Goal: Transaction & Acquisition: Obtain resource

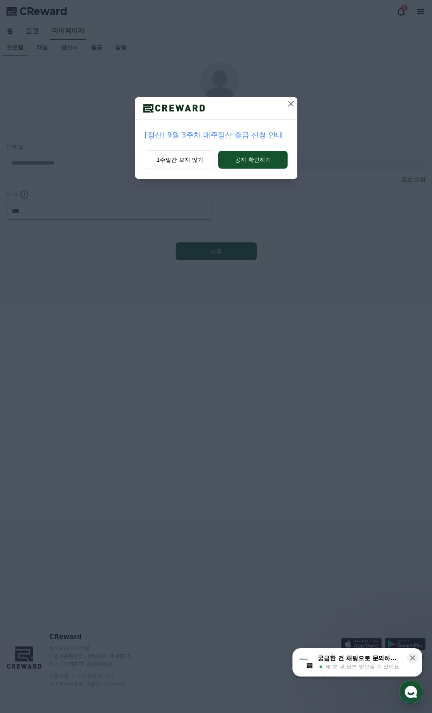
select select "**********"
click at [270, 159] on button "공지 확인하기" at bounding box center [252, 160] width 69 height 18
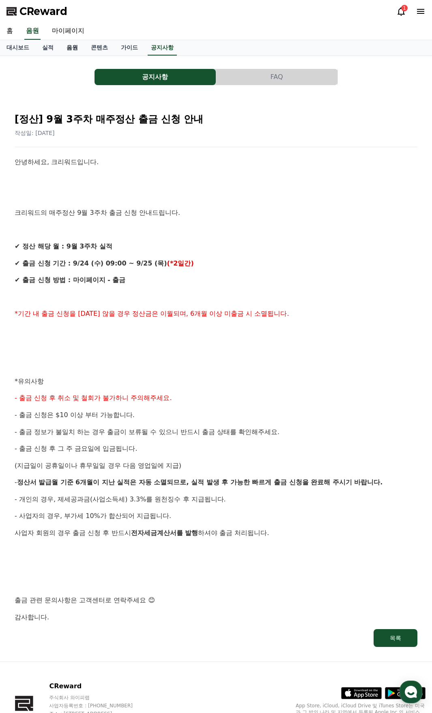
click at [73, 52] on link "음원" at bounding box center [72, 47] width 24 height 15
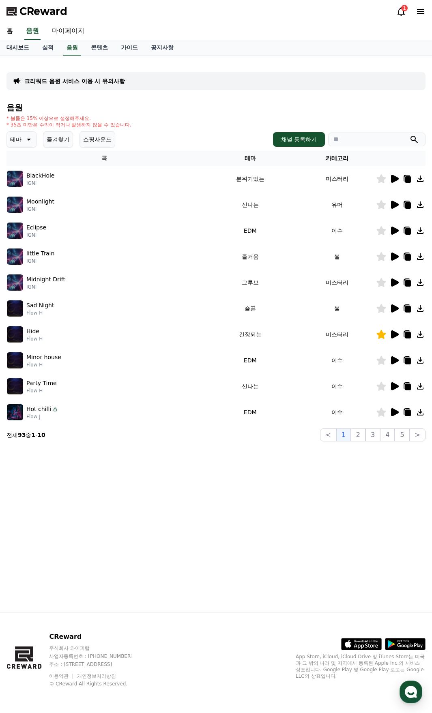
click at [22, 49] on link "대시보드" at bounding box center [18, 47] width 36 height 15
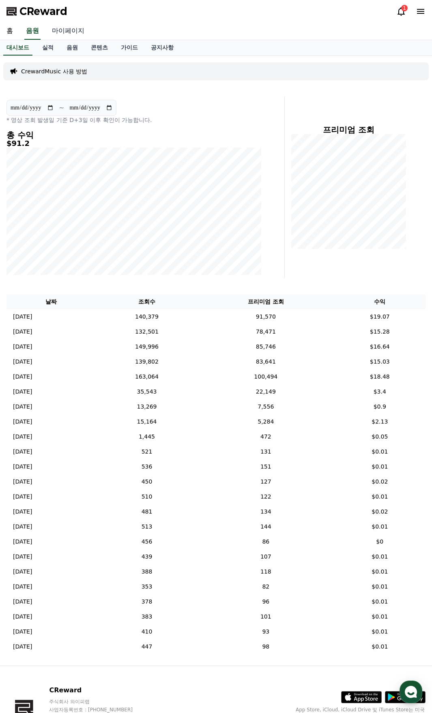
click at [77, 28] on link "마이페이지" at bounding box center [67, 31] width 45 height 17
select select "**********"
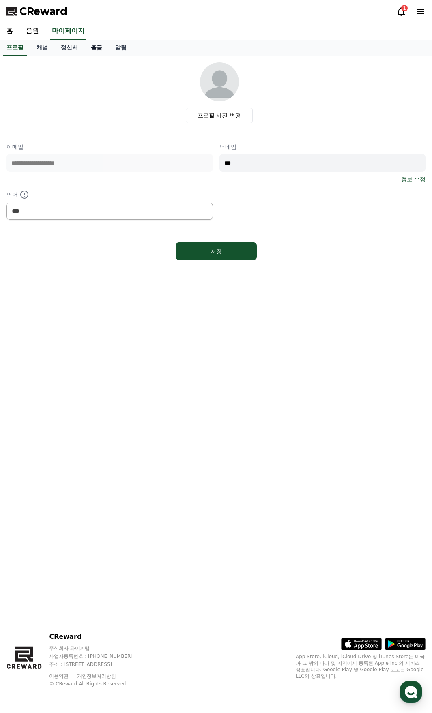
click at [101, 52] on link "출금" at bounding box center [96, 47] width 24 height 15
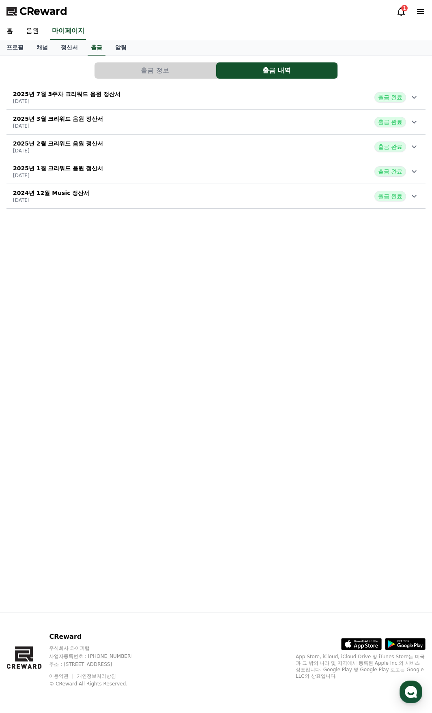
click at [114, 72] on button "출금 정보" at bounding box center [154, 70] width 121 height 16
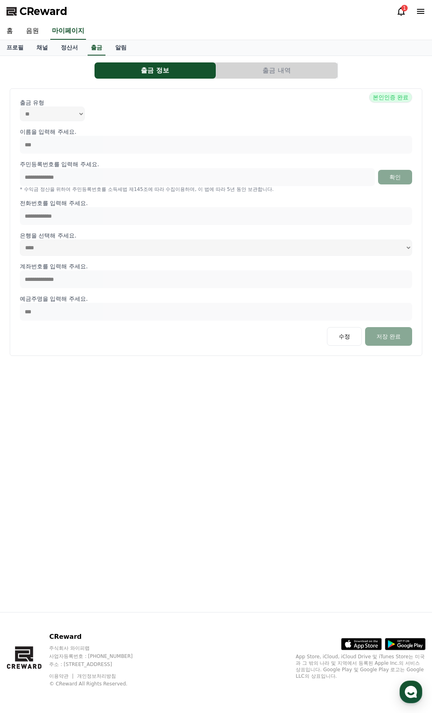
click at [258, 72] on button "출금 내역" at bounding box center [276, 70] width 121 height 16
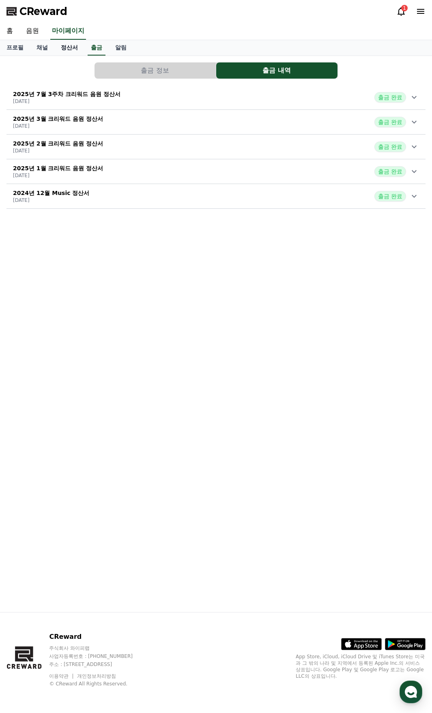
click at [75, 49] on link "정산서" at bounding box center [69, 47] width 30 height 15
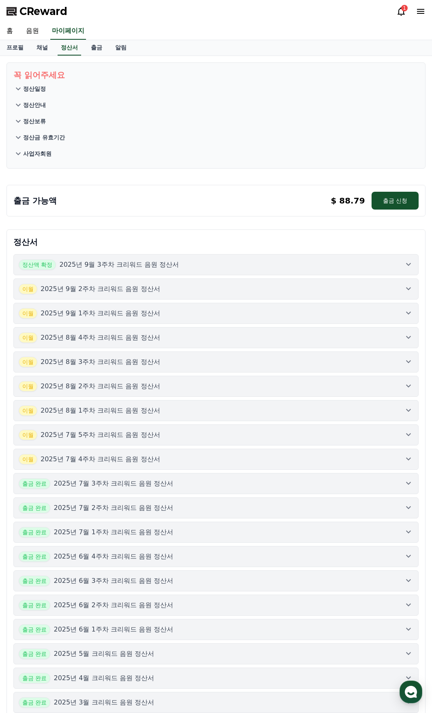
click at [345, 203] on p "$ 88.79" at bounding box center [348, 200] width 34 height 11
click at [173, 270] on button "정산액 확정 2025년 9월 3주차 크리워드 음원 정산서" at bounding box center [215, 264] width 405 height 21
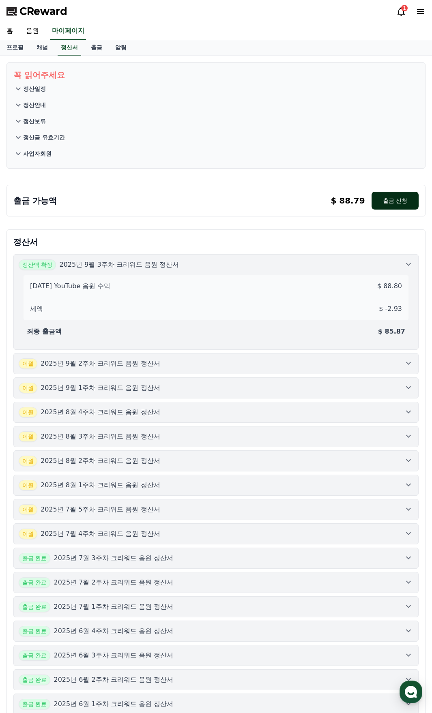
click at [393, 201] on button "출금 신청" at bounding box center [394, 201] width 47 height 18
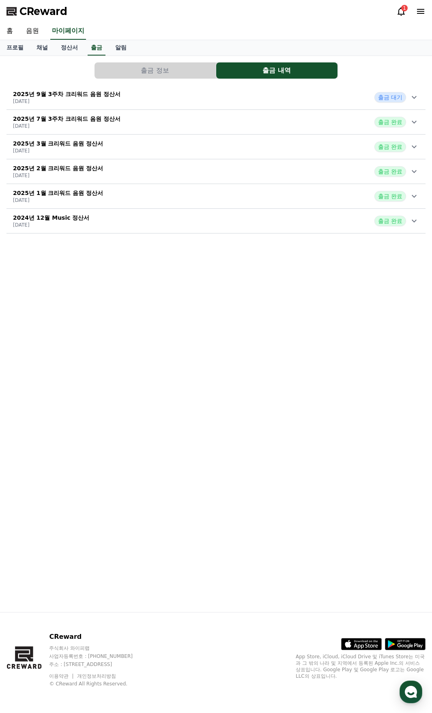
click at [92, 110] on button "2025년 7월 3주차 크리워드 음원 정산서 [DATE] 출금 완료" at bounding box center [215, 122] width 419 height 25
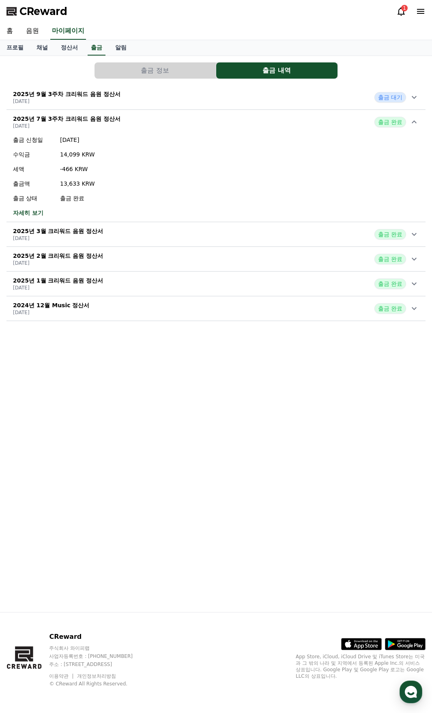
click at [98, 96] on p "2025년 9월 3주차 크리워드 음원 정산서" at bounding box center [66, 94] width 107 height 8
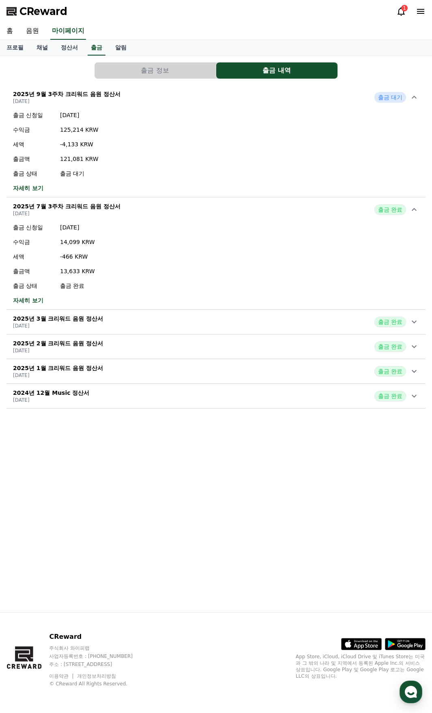
click at [91, 97] on p "2025년 9월 3주차 크리워드 음원 정산서" at bounding box center [66, 94] width 107 height 8
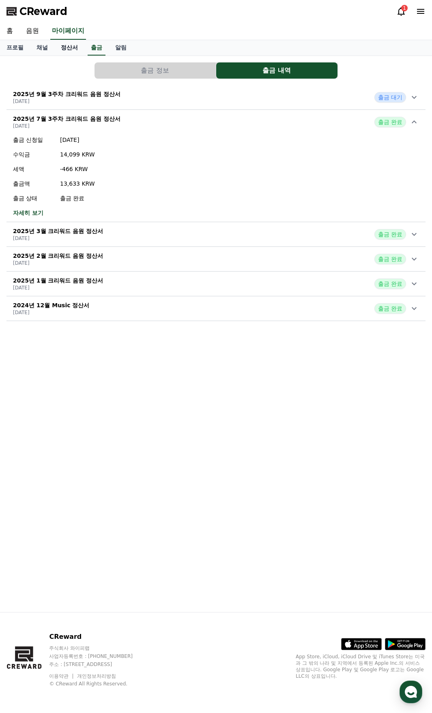
click at [69, 46] on link "정산서" at bounding box center [69, 47] width 30 height 15
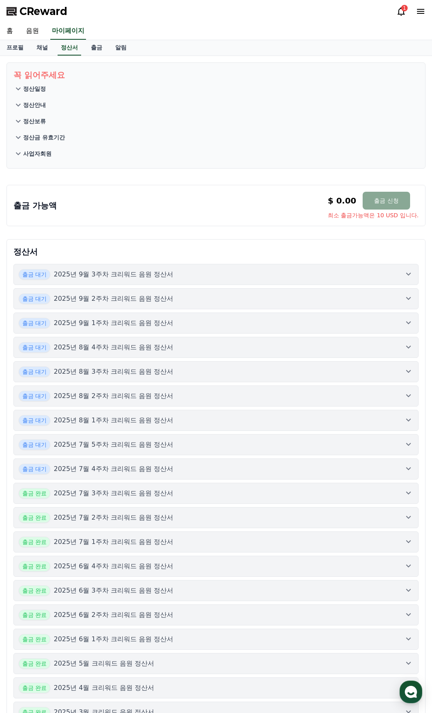
click at [159, 271] on p "2025년 9월 3주차 크리워드 음원 정산서" at bounding box center [114, 275] width 120 height 10
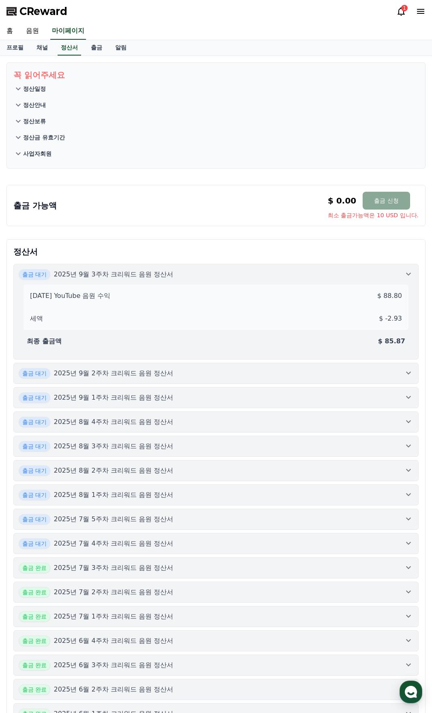
click at [159, 271] on p "2025년 9월 3주차 크리워드 음원 정산서" at bounding box center [114, 275] width 120 height 10
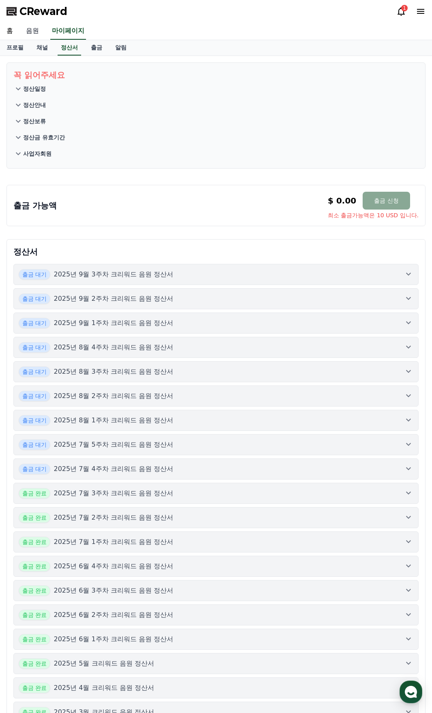
click at [32, 32] on link "음원" at bounding box center [32, 31] width 26 height 17
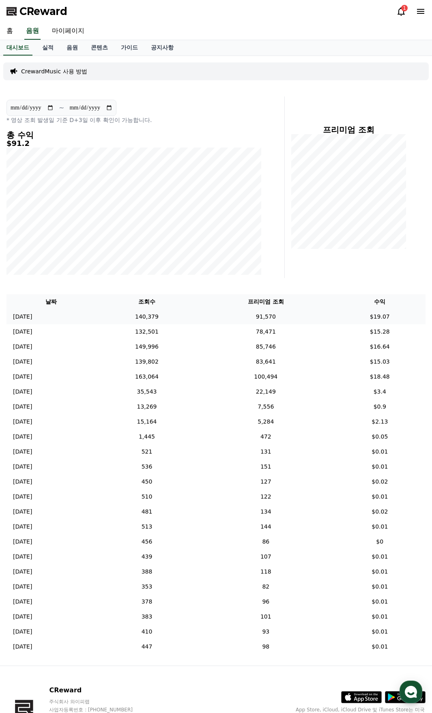
click at [96, 318] on td "[DATE] 09/21" at bounding box center [51, 316] width 90 height 15
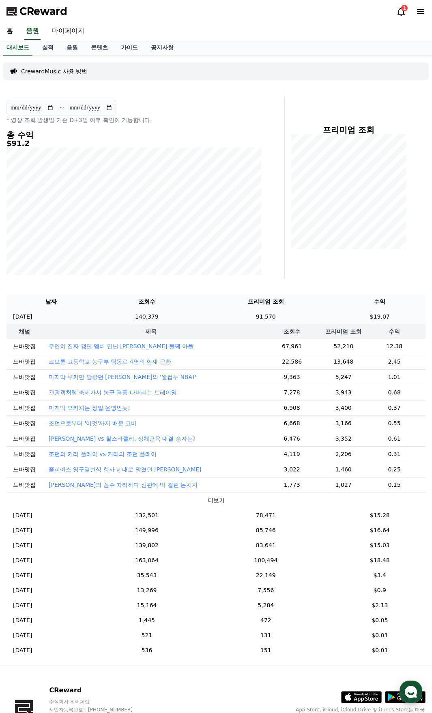
click at [96, 318] on td "[DATE] 09/21" at bounding box center [51, 316] width 90 height 15
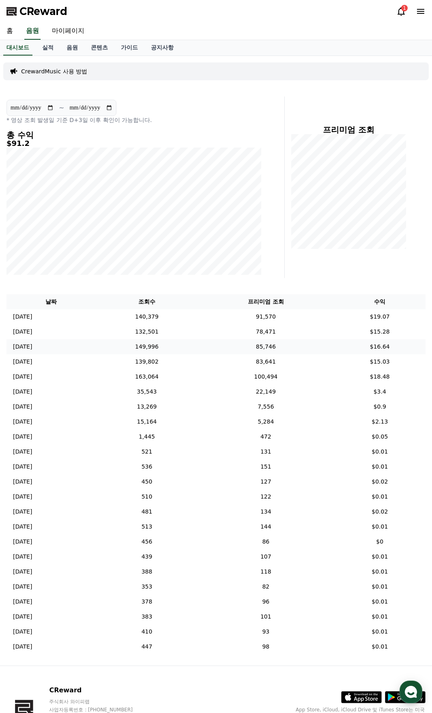
click at [89, 341] on td "[DATE] 09/19" at bounding box center [51, 346] width 90 height 15
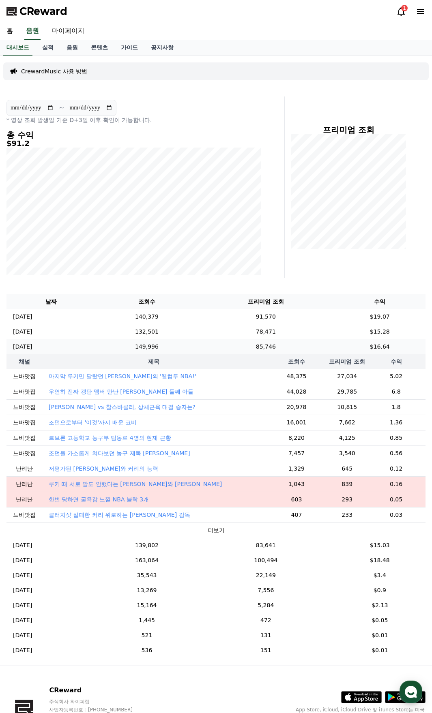
click at [84, 345] on td "[DATE] 09/19" at bounding box center [51, 346] width 90 height 15
